Goal: Task Accomplishment & Management: Manage account settings

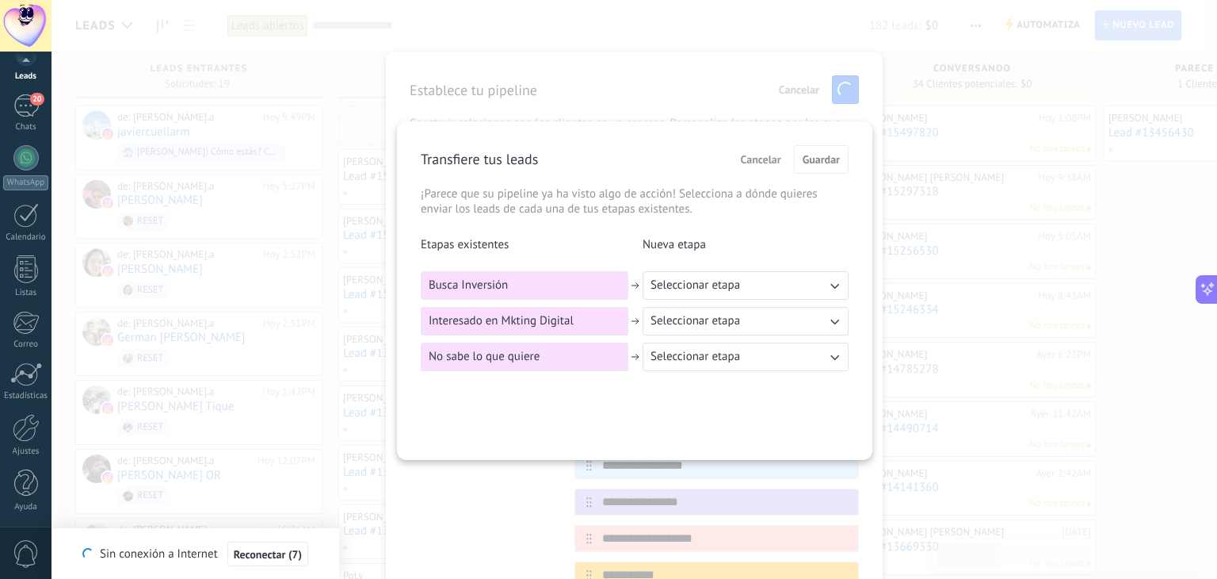
scroll to position [79, 0]
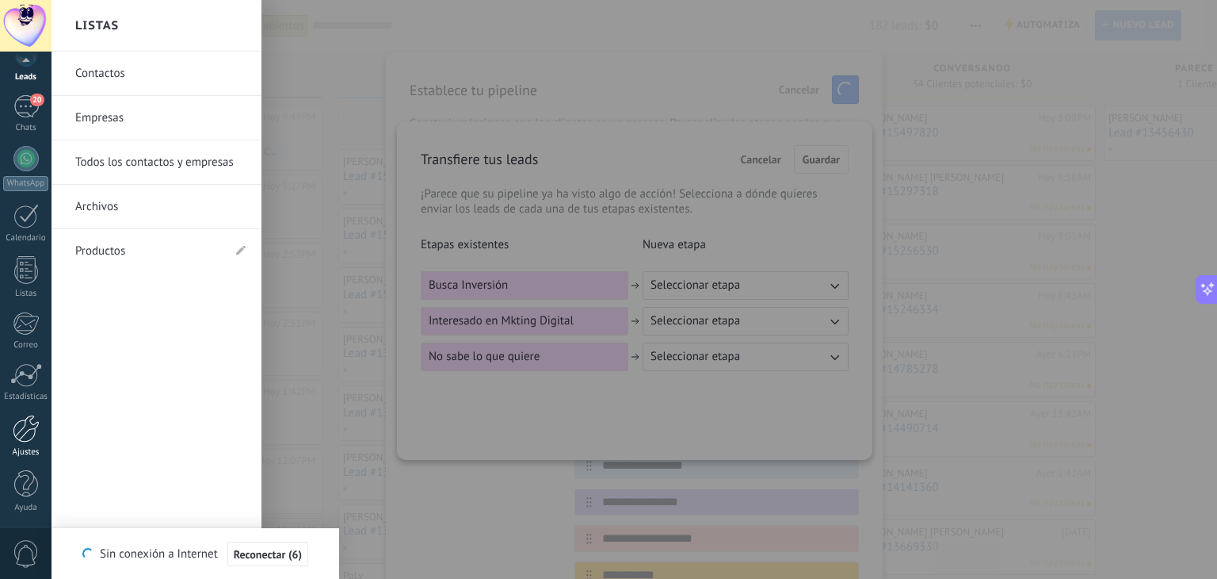
click at [32, 429] on div at bounding box center [26, 429] width 27 height 28
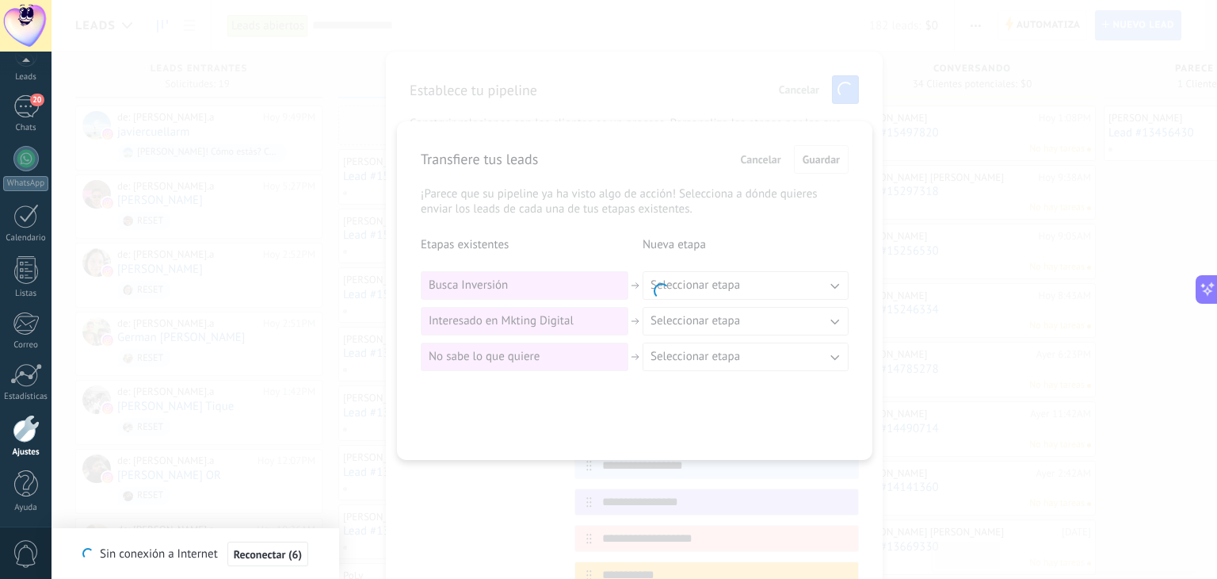
scroll to position [80, 0]
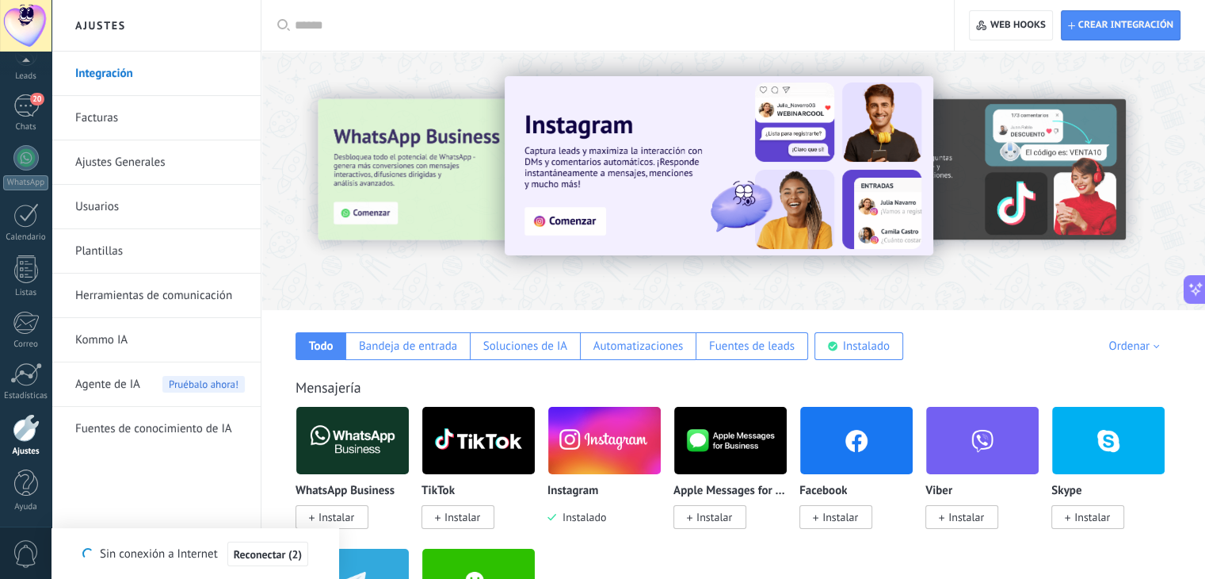
click at [128, 203] on link "Usuarios" at bounding box center [160, 207] width 170 height 44
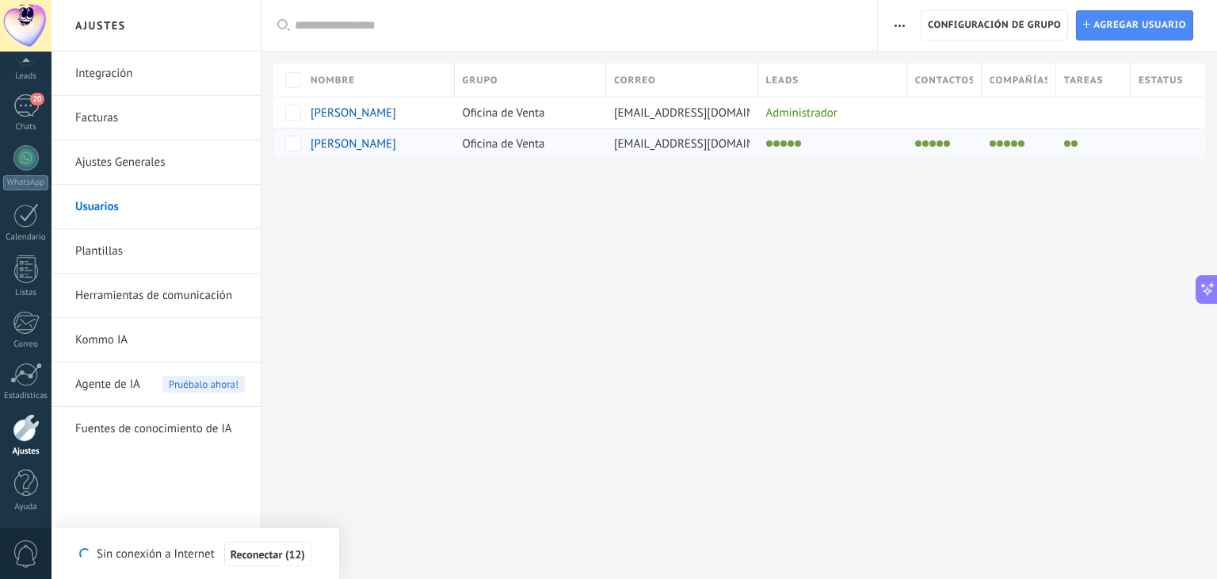
click at [324, 140] on span "[PERSON_NAME]" at bounding box center [354, 143] width 86 height 15
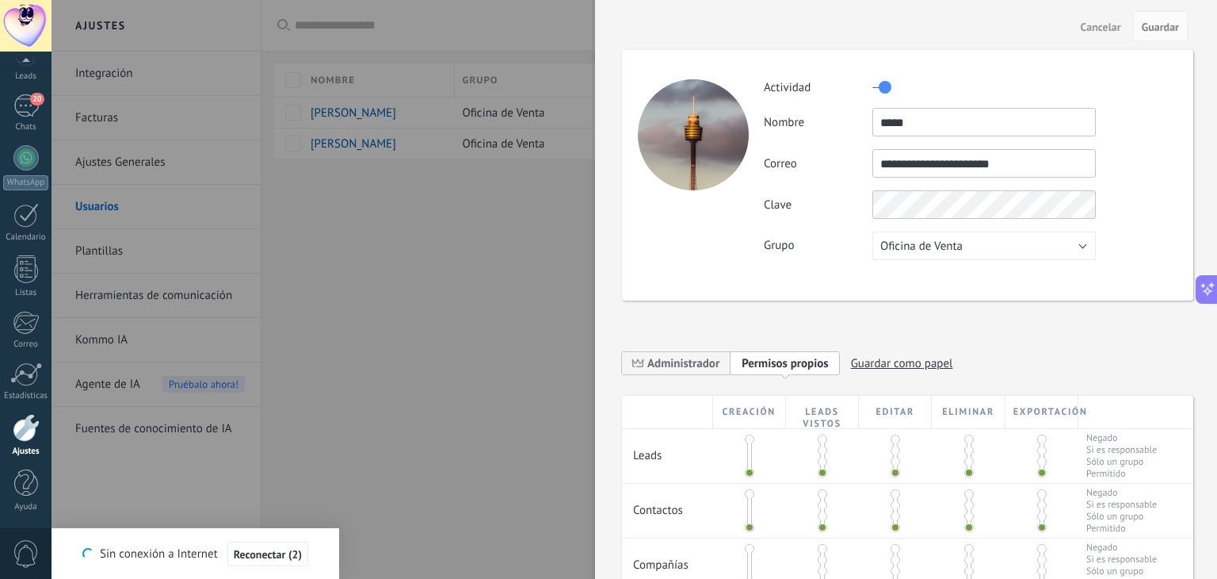
click at [888, 128] on input "*****" at bounding box center [985, 122] width 224 height 29
type input "******"
click at [696, 362] on span "Administrador" at bounding box center [684, 363] width 72 height 15
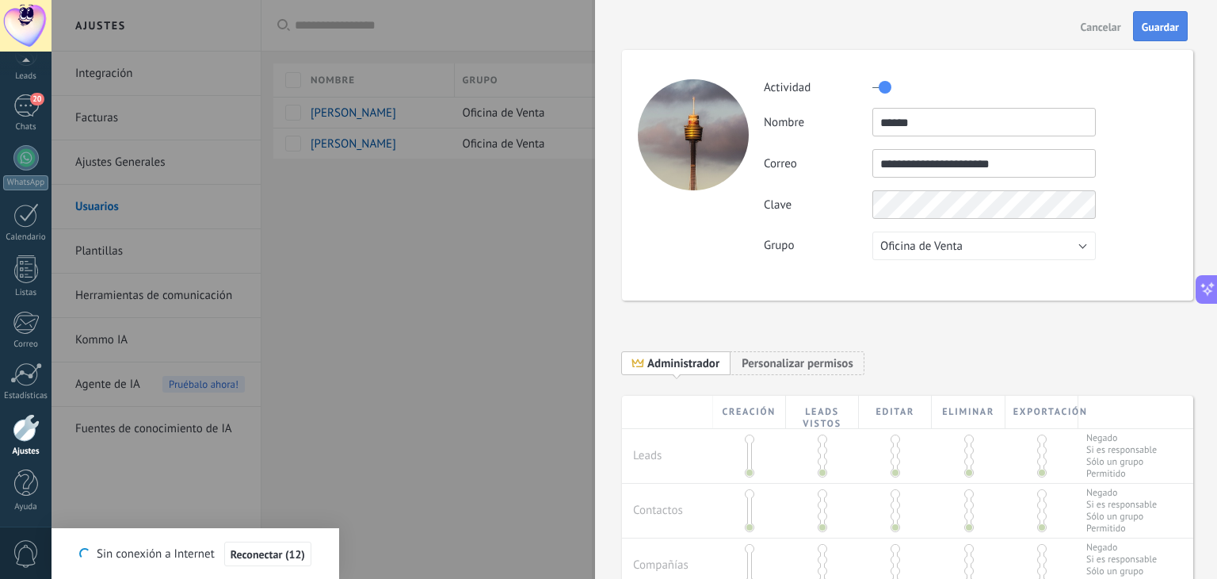
click at [1142, 28] on span "Guardar" at bounding box center [1160, 26] width 37 height 11
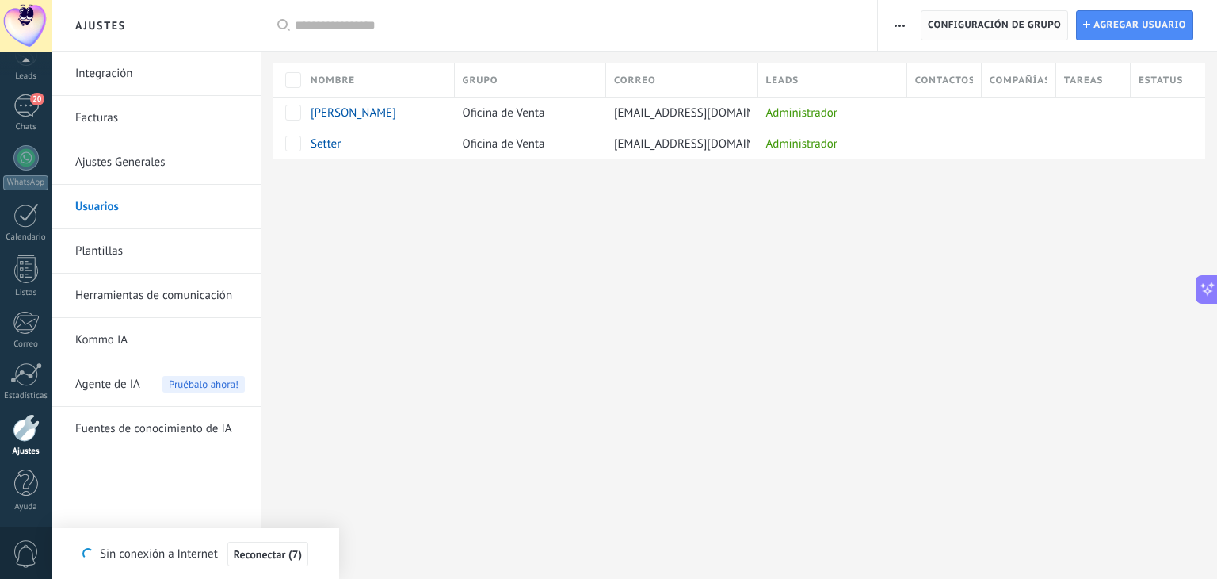
click at [982, 20] on span "Configuración de grupo" at bounding box center [994, 25] width 133 height 29
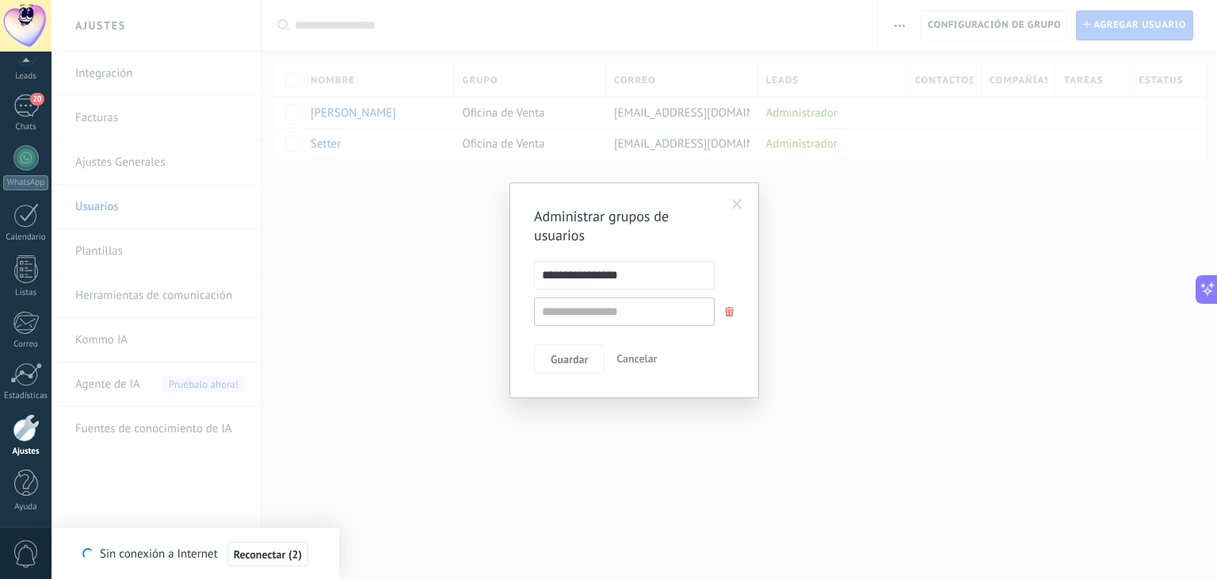
click at [735, 204] on span at bounding box center [737, 204] width 10 height 11
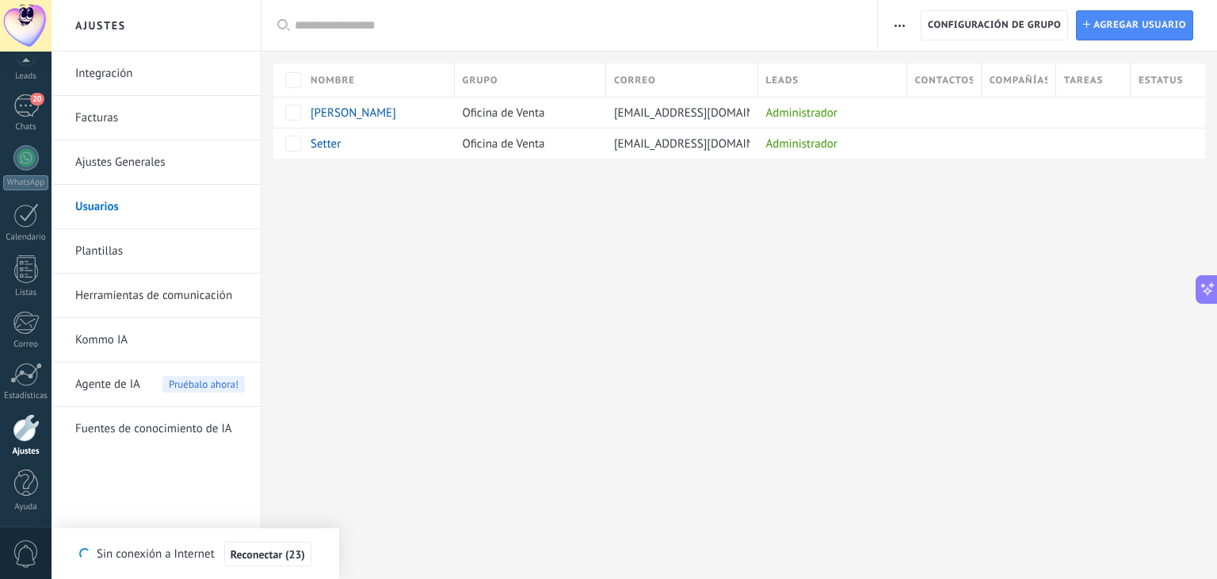
click at [124, 162] on link "Ajustes Generales" at bounding box center [160, 162] width 170 height 44
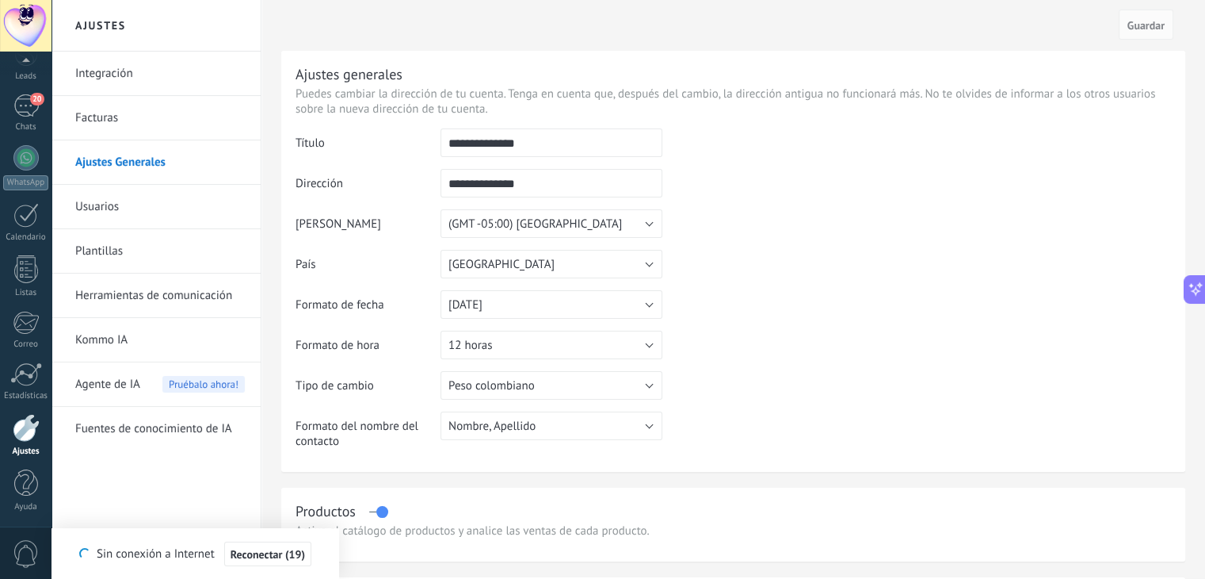
click at [839, 286] on td at bounding box center [917, 209] width 509 height 162
click at [25, 429] on div at bounding box center [26, 428] width 27 height 28
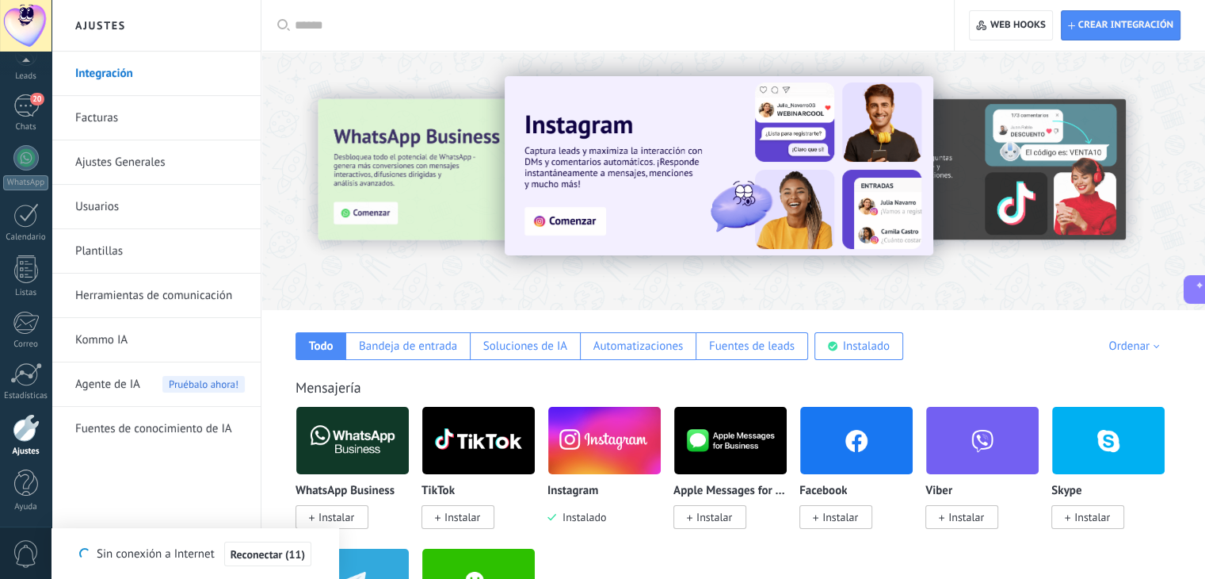
click at [116, 212] on link "Usuarios" at bounding box center [160, 207] width 170 height 44
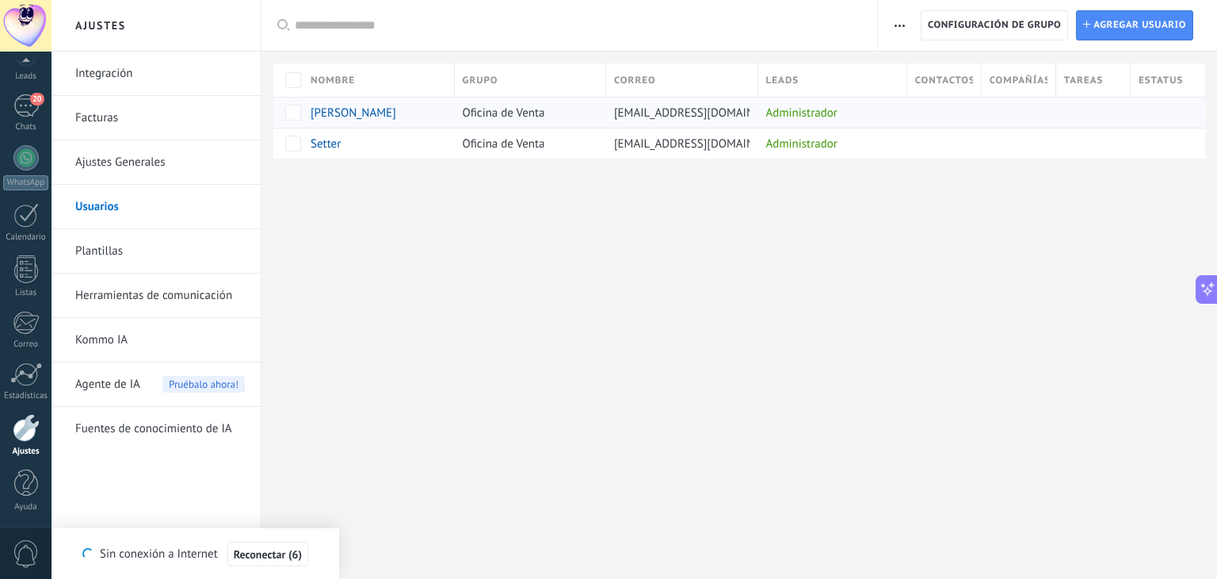
click at [330, 116] on span "[PERSON_NAME]" at bounding box center [354, 112] width 86 height 15
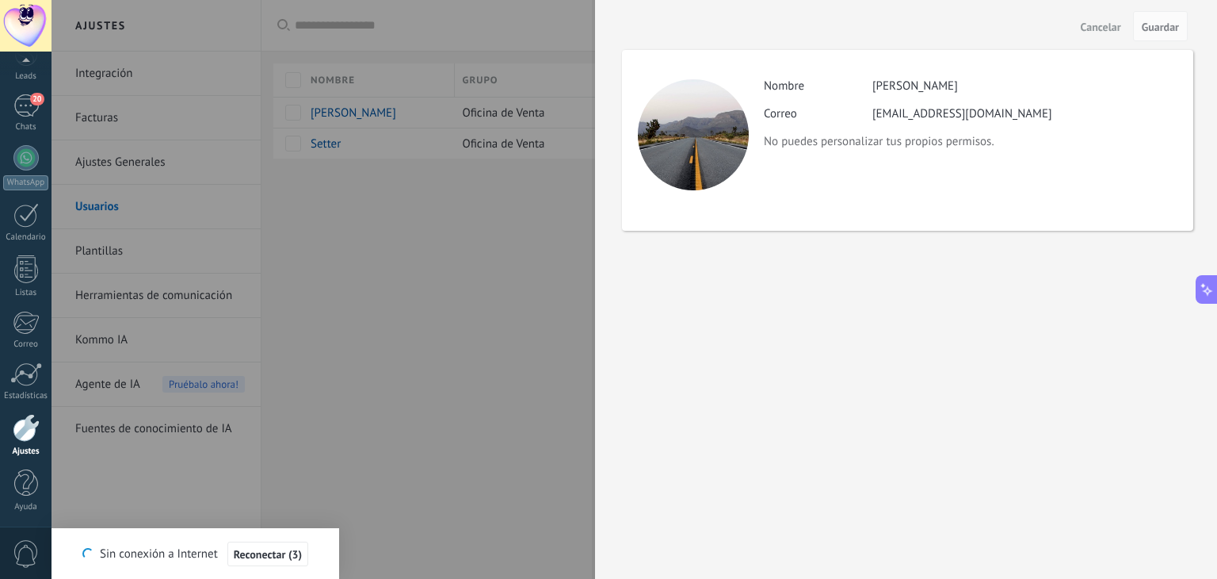
click at [487, 418] on div at bounding box center [608, 289] width 1217 height 579
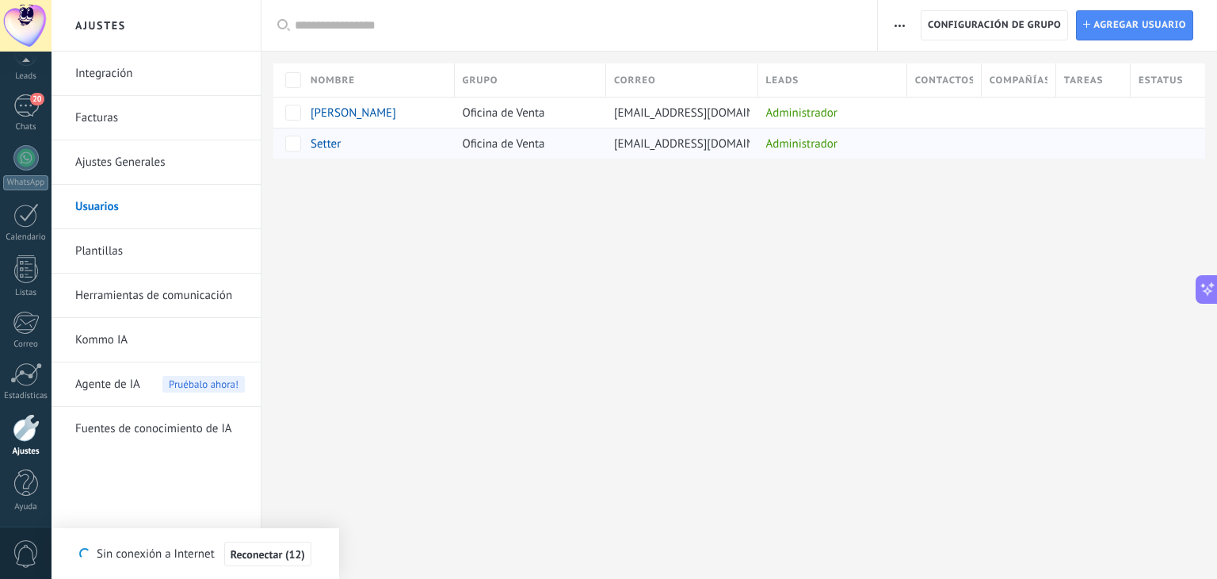
click at [329, 145] on span "Setter" at bounding box center [326, 143] width 30 height 15
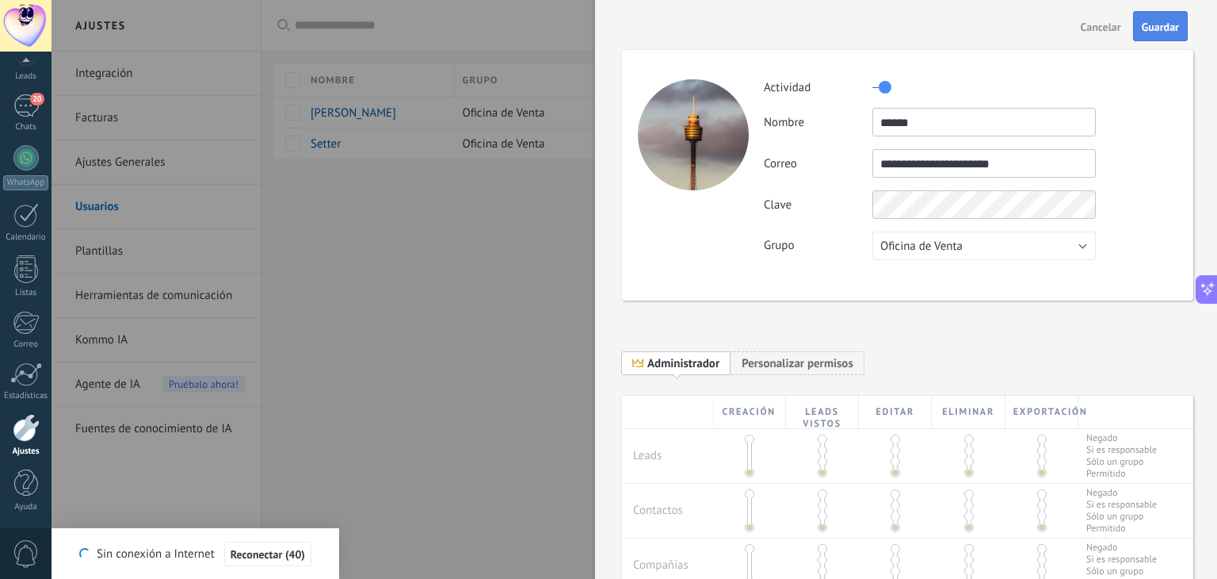
click at [1176, 21] on span "Guardar" at bounding box center [1160, 26] width 37 height 11
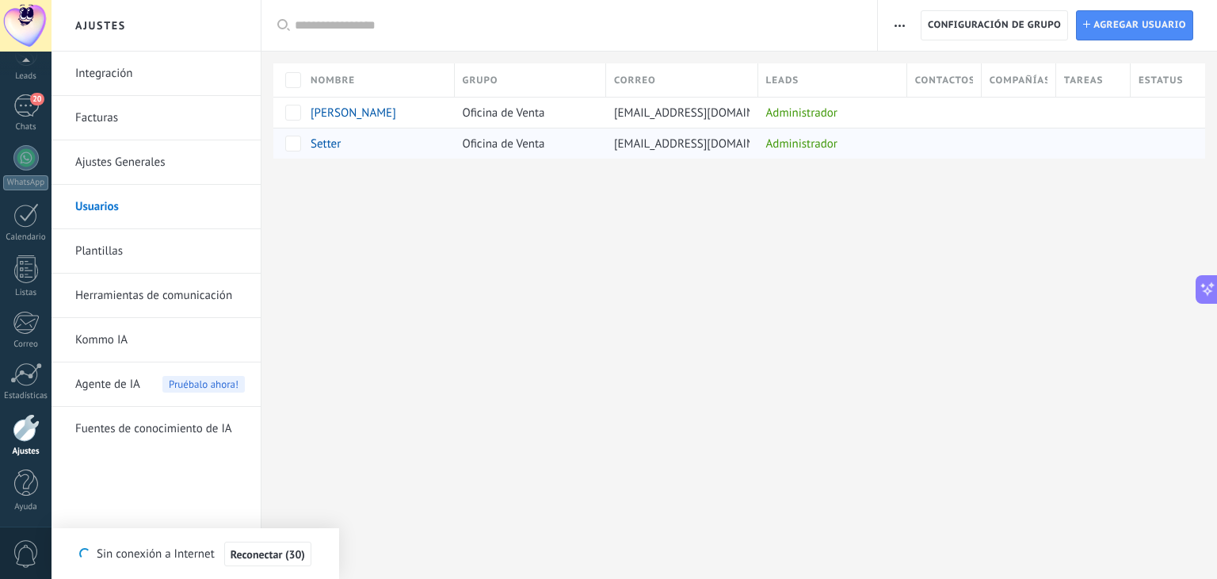
click at [335, 139] on span "Setter" at bounding box center [326, 143] width 30 height 15
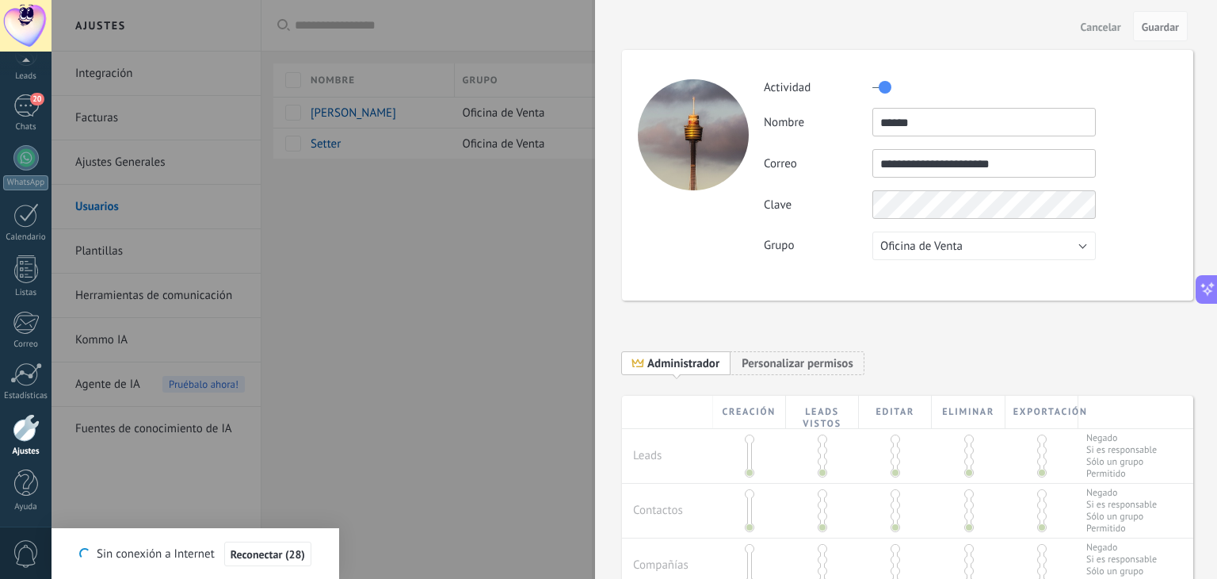
click at [399, 281] on div at bounding box center [608, 289] width 1217 height 579
